Goal: Obtain resource: Obtain resource

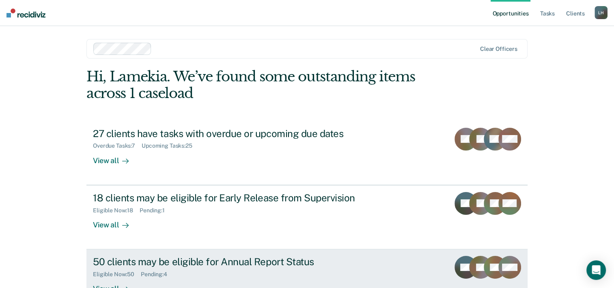
click at [162, 258] on div "50 clients may be eligible for Annual Report Status" at bounding box center [235, 261] width 285 height 12
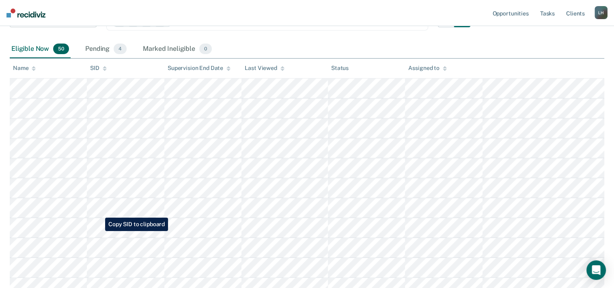
scroll to position [128, 0]
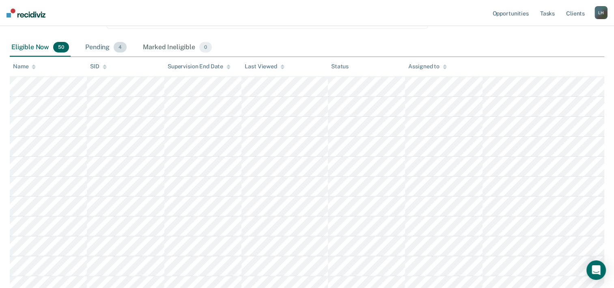
click at [93, 46] on div "Pending 4" at bounding box center [106, 48] width 45 height 18
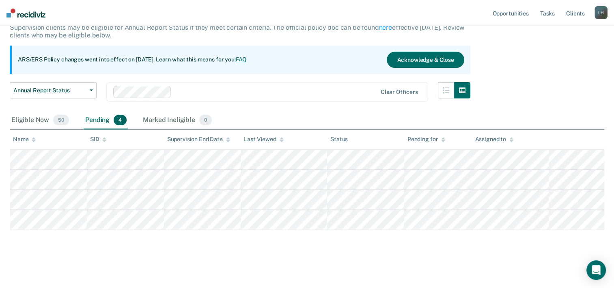
scroll to position [55, 0]
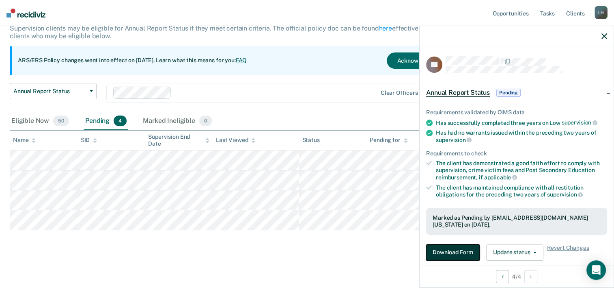
click at [463, 253] on button "Download Form" at bounding box center [453, 252] width 54 height 16
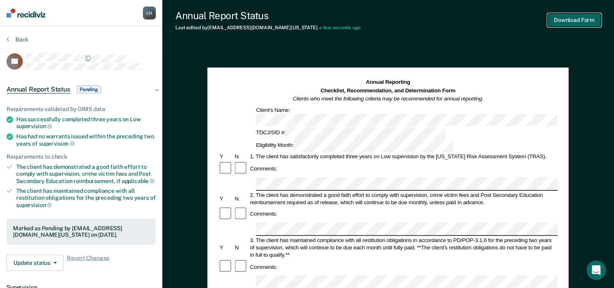
click at [589, 18] on button "Download Form" at bounding box center [575, 19] width 54 height 13
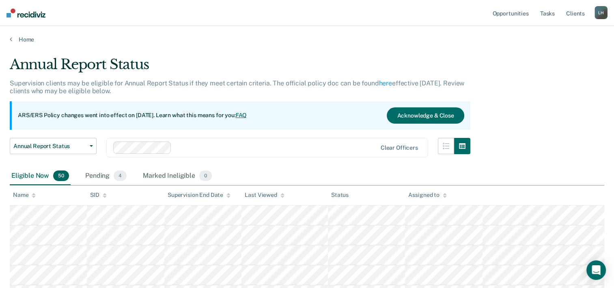
scroll to position [55, 0]
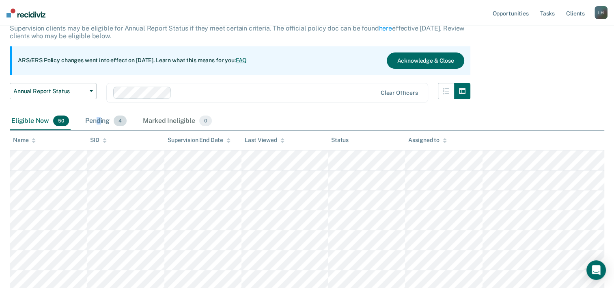
click at [99, 116] on div "Pending 4" at bounding box center [106, 121] width 45 height 18
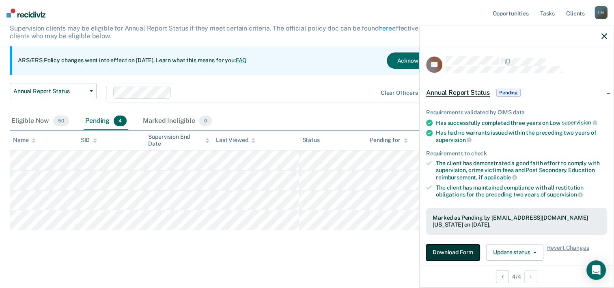
click at [466, 251] on button "Download Form" at bounding box center [453, 252] width 54 height 16
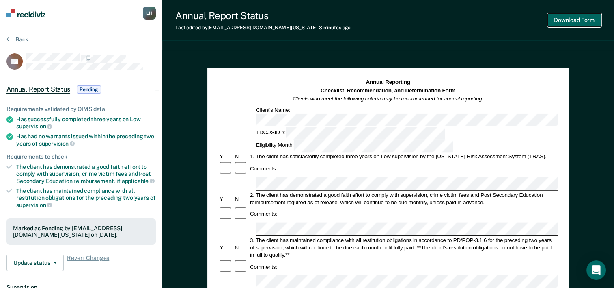
click at [590, 23] on button "Download Form" at bounding box center [575, 19] width 54 height 13
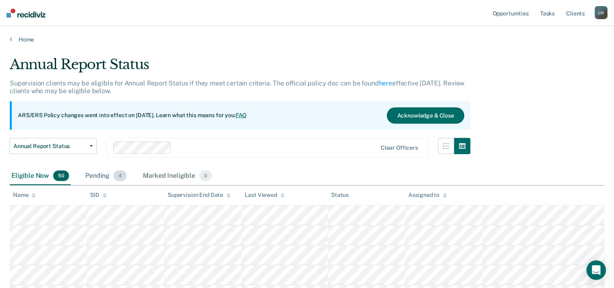
drag, startPoint x: 85, startPoint y: 171, endPoint x: 88, endPoint y: 176, distance: 6.0
click at [85, 172] on div "Pending 4" at bounding box center [106, 176] width 45 height 18
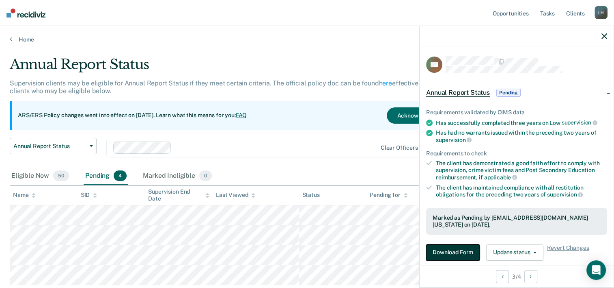
click at [455, 247] on button "Download Form" at bounding box center [453, 252] width 54 height 16
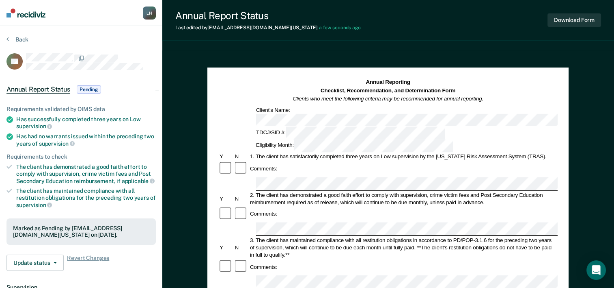
click at [41, 266] on button "Update status" at bounding box center [34, 262] width 57 height 16
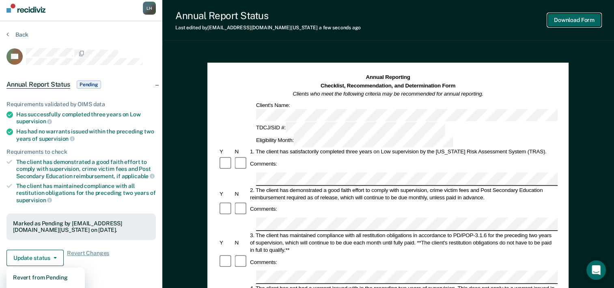
click at [575, 23] on button "Download Form" at bounding box center [575, 19] width 54 height 13
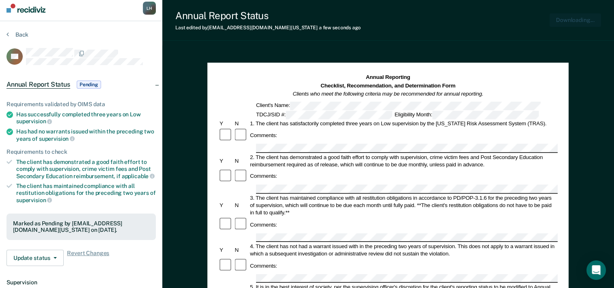
scroll to position [0, 0]
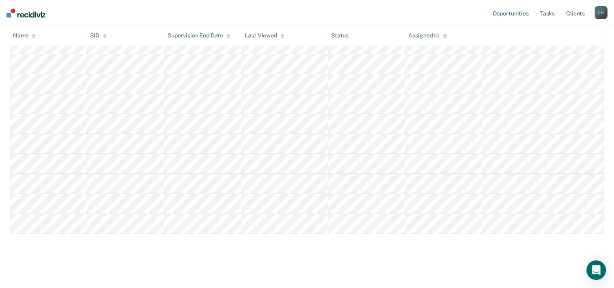
scroll to position [970, 0]
